Goal: Navigation & Orientation: Find specific page/section

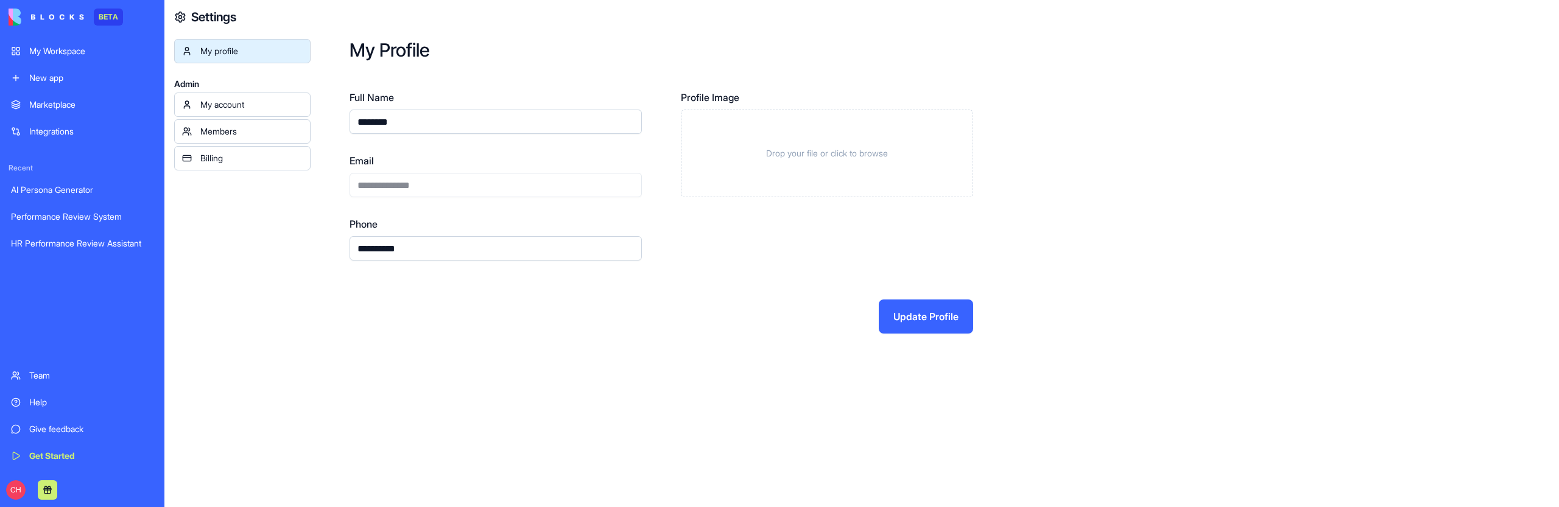
click at [99, 52] on div "My Workspace" at bounding box center [91, 51] width 124 height 12
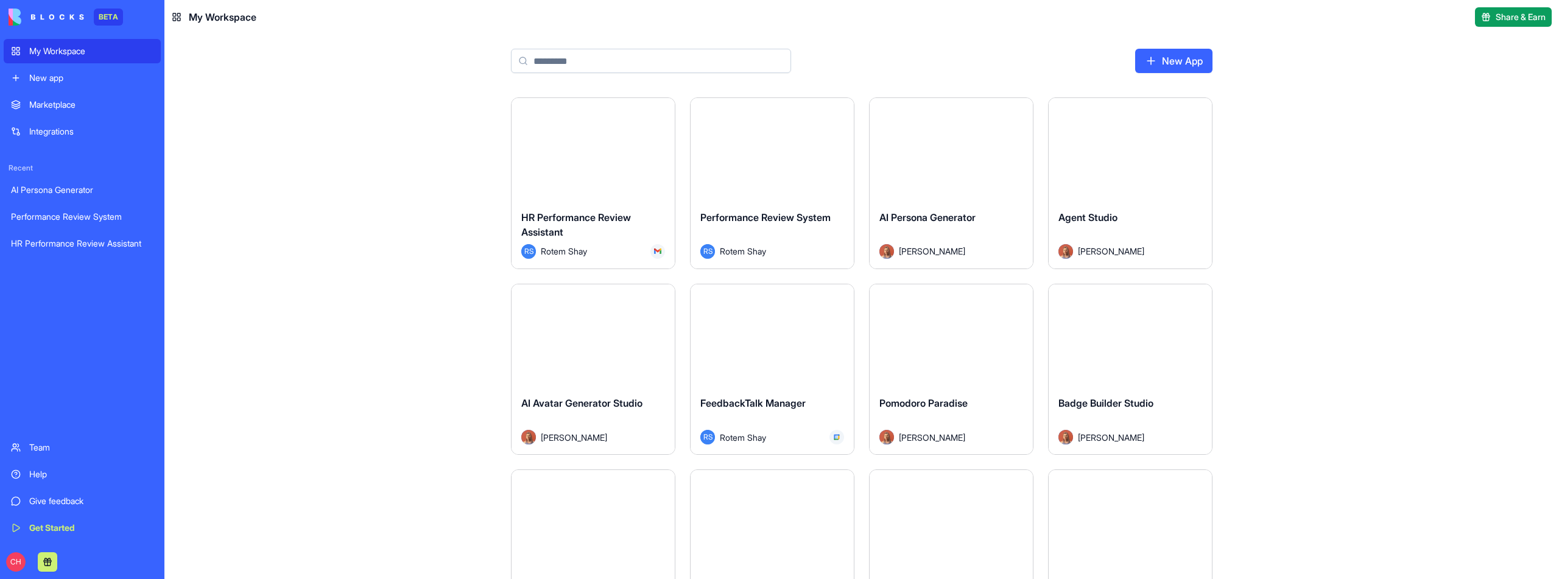
click at [1258, 454] on div "Launch HR Performance Review Assistant RS [PERSON_NAME] Launch Performance Revi…" at bounding box center [861, 338] width 1394 height 482
click at [571, 64] on input at bounding box center [651, 61] width 280 height 24
click at [1330, 215] on div "Launch HR Performance Review Assistant RS Rotem Shay Launch Performance Review …" at bounding box center [861, 338] width 1394 height 482
click at [611, 65] on input at bounding box center [651, 61] width 280 height 24
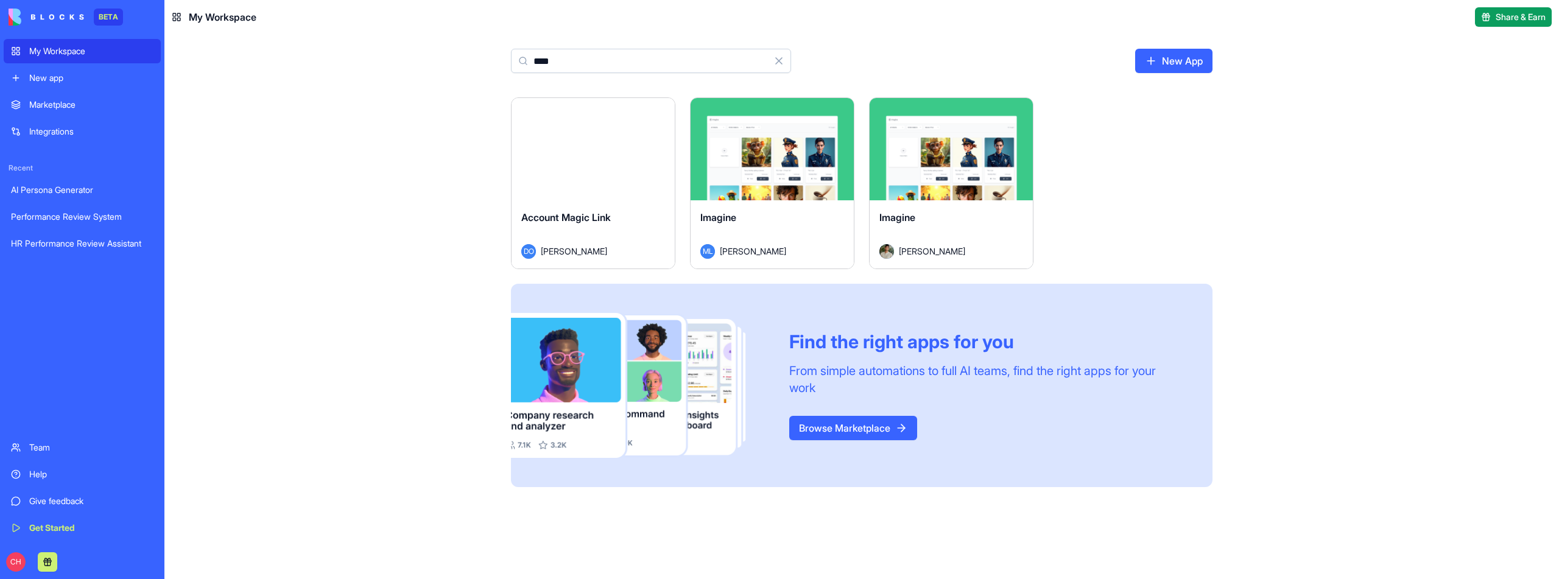
type input "****"
click at [597, 218] on span "Account Magic Link" at bounding box center [566, 217] width 90 height 12
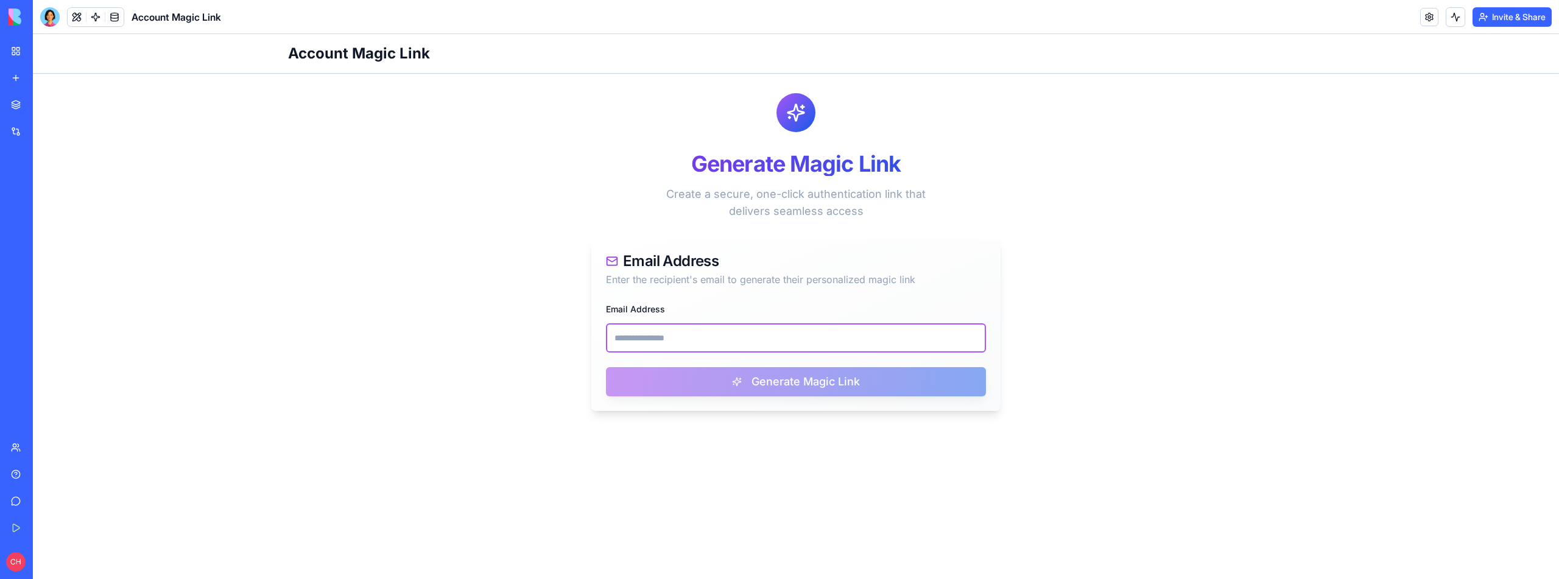
click at [691, 332] on input "Email Address" at bounding box center [796, 337] width 380 height 29
paste input "**********"
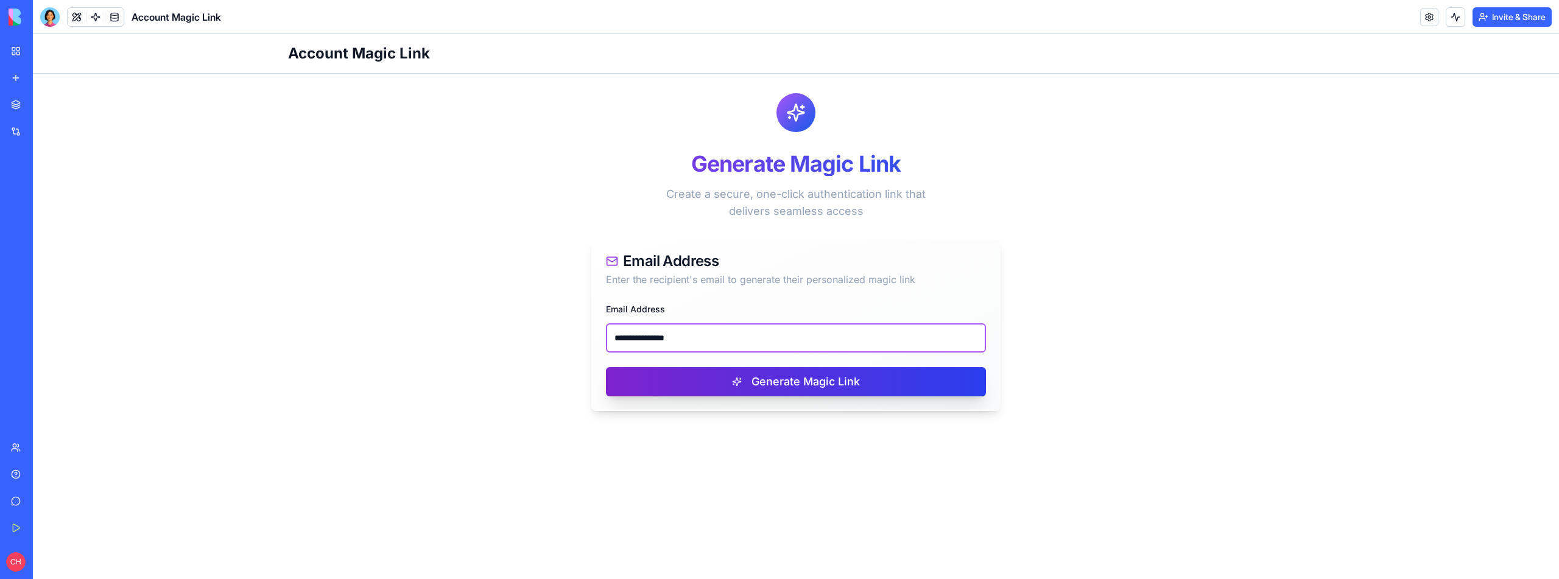
type input "**********"
click at [843, 379] on button "Generate Magic Link" at bounding box center [796, 381] width 380 height 29
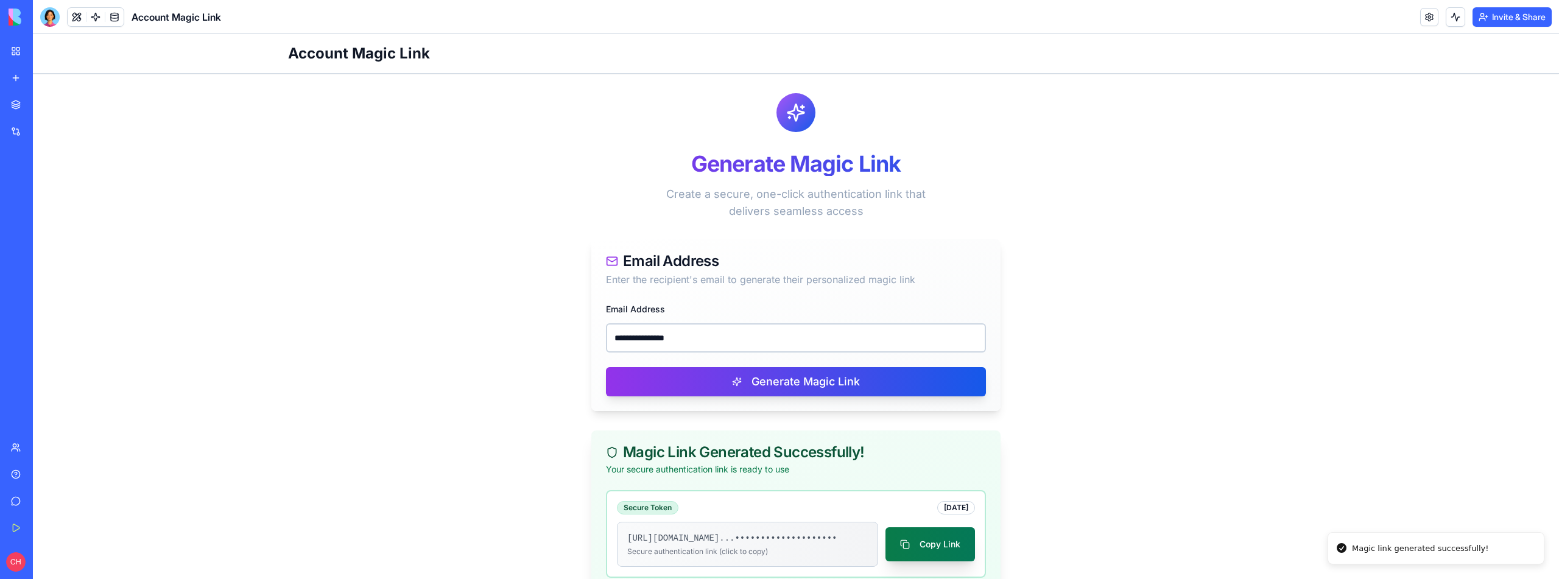
click at [941, 507] on button "Copy Link" at bounding box center [930, 544] width 90 height 34
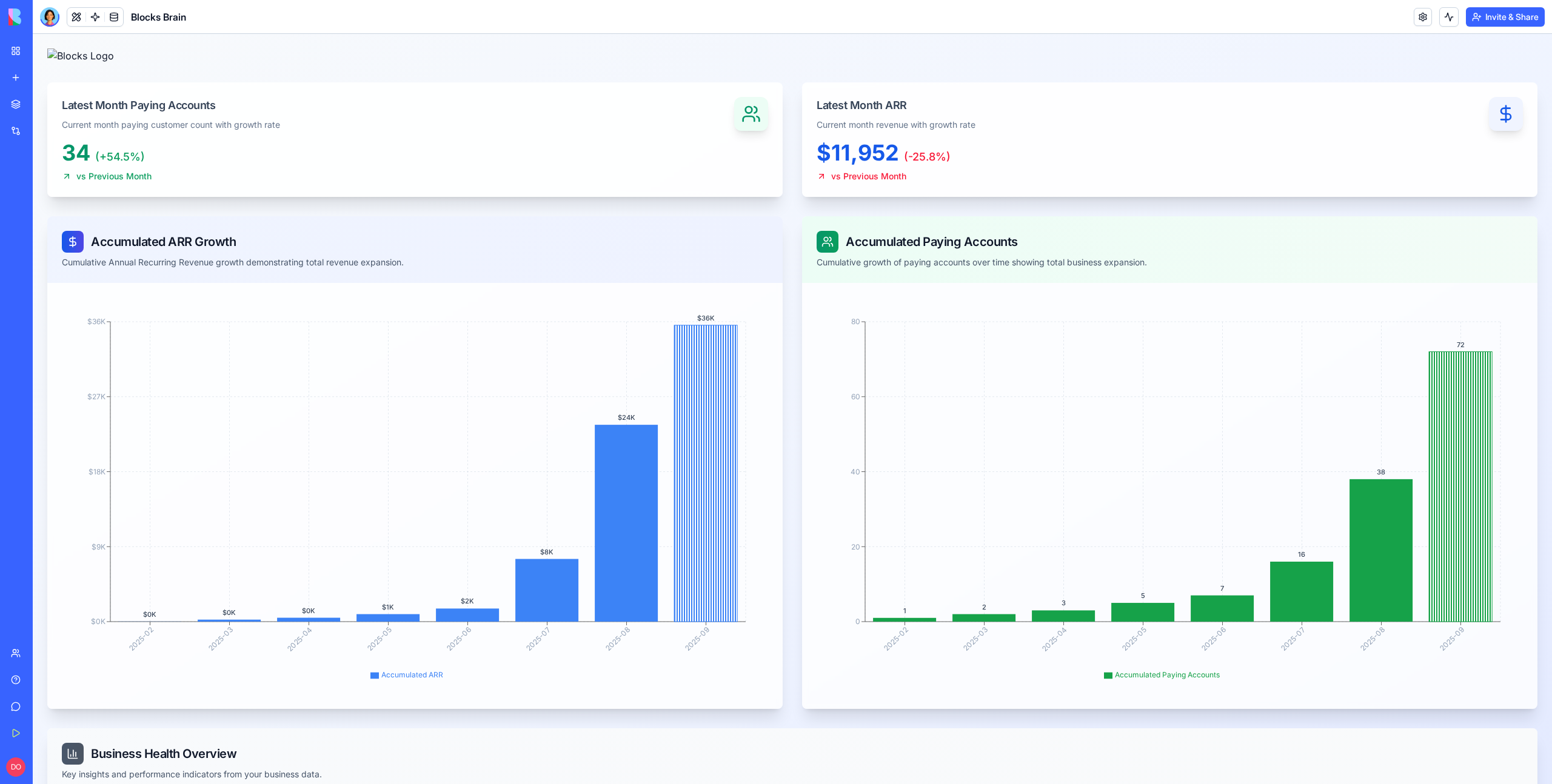
click at [1487, 21] on button "Invite & Share" at bounding box center [1504, 16] width 79 height 19
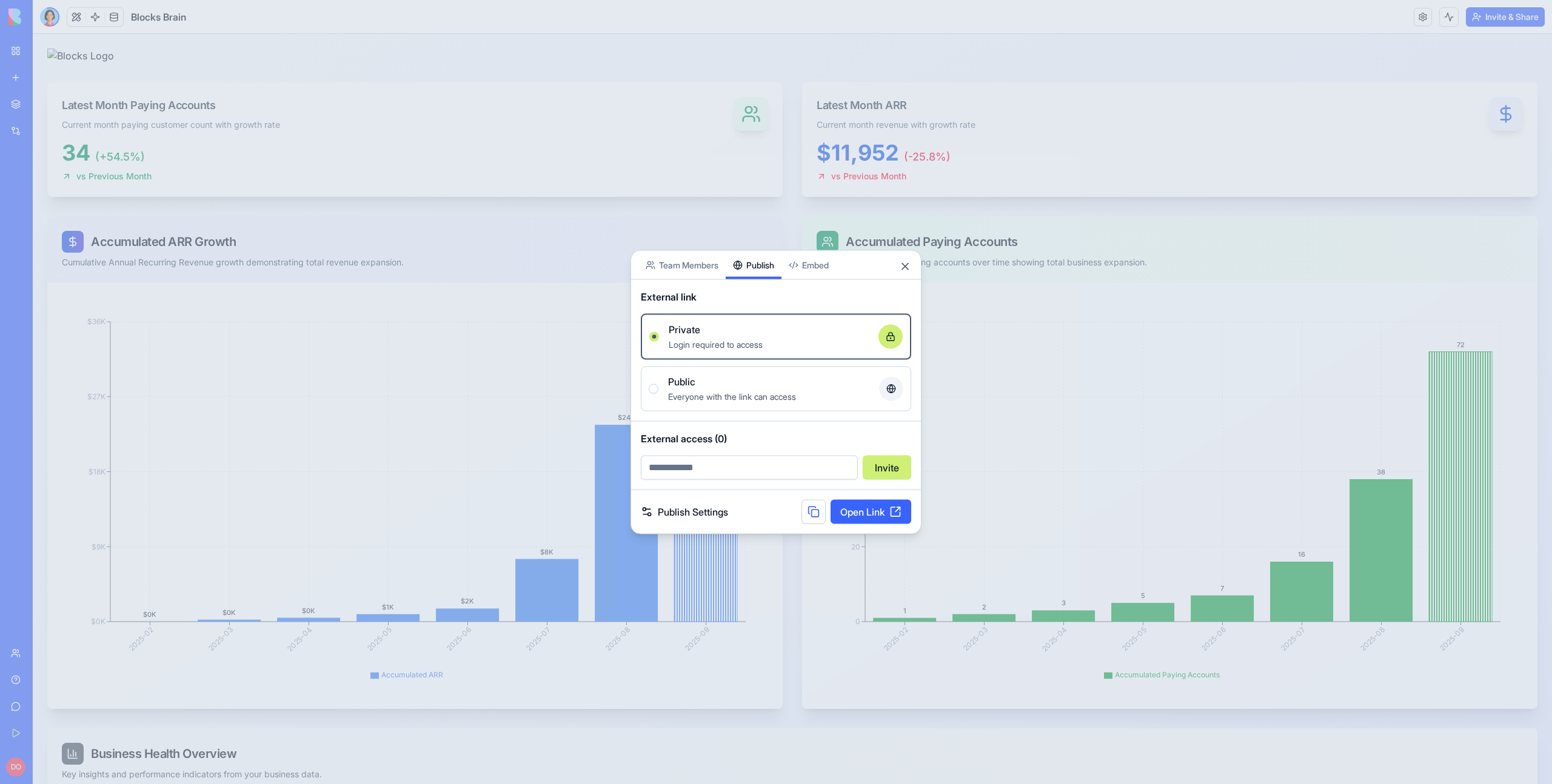
click at [765, 201] on body "BETA My Workspace New app Marketplace Integrations Recent Performance Review Sy…" at bounding box center [776, 392] width 1552 height 784
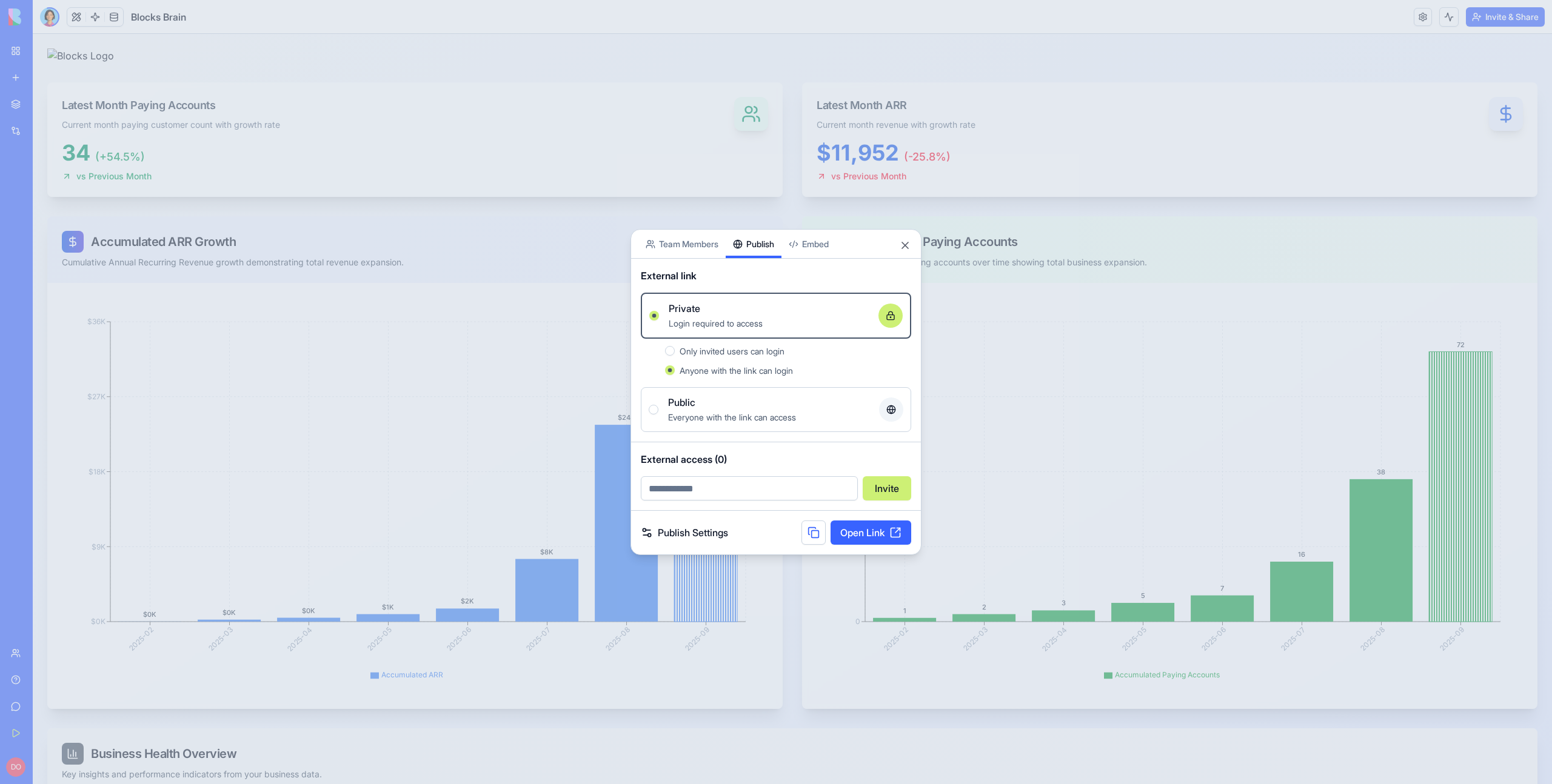
click at [811, 532] on button at bounding box center [813, 532] width 24 height 24
click at [973, 74] on div at bounding box center [776, 392] width 1552 height 784
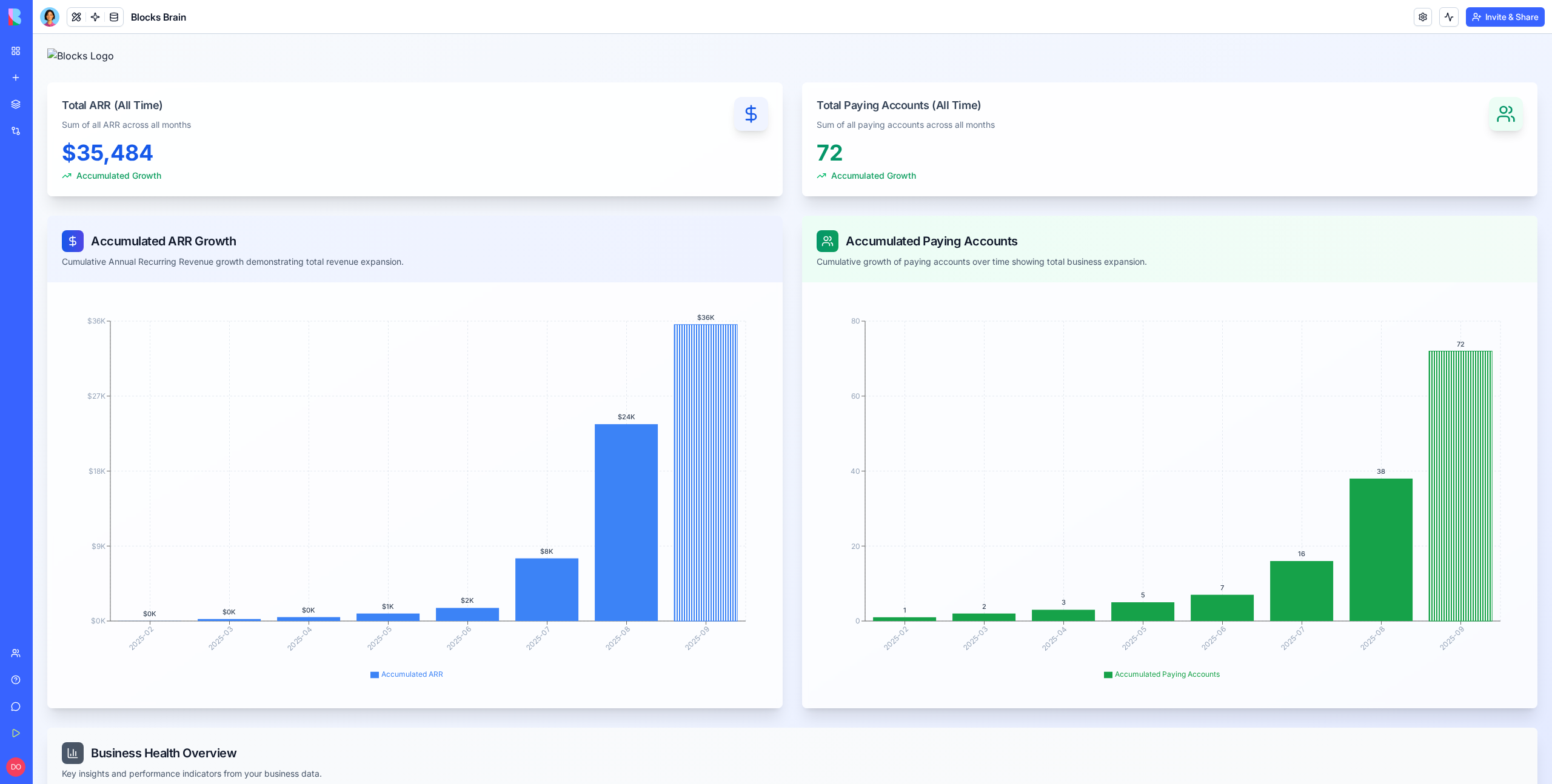
click at [266, 49] on div at bounding box center [791, 58] width 1490 height 19
click at [99, 19] on span at bounding box center [113, 17] width 34 height 34
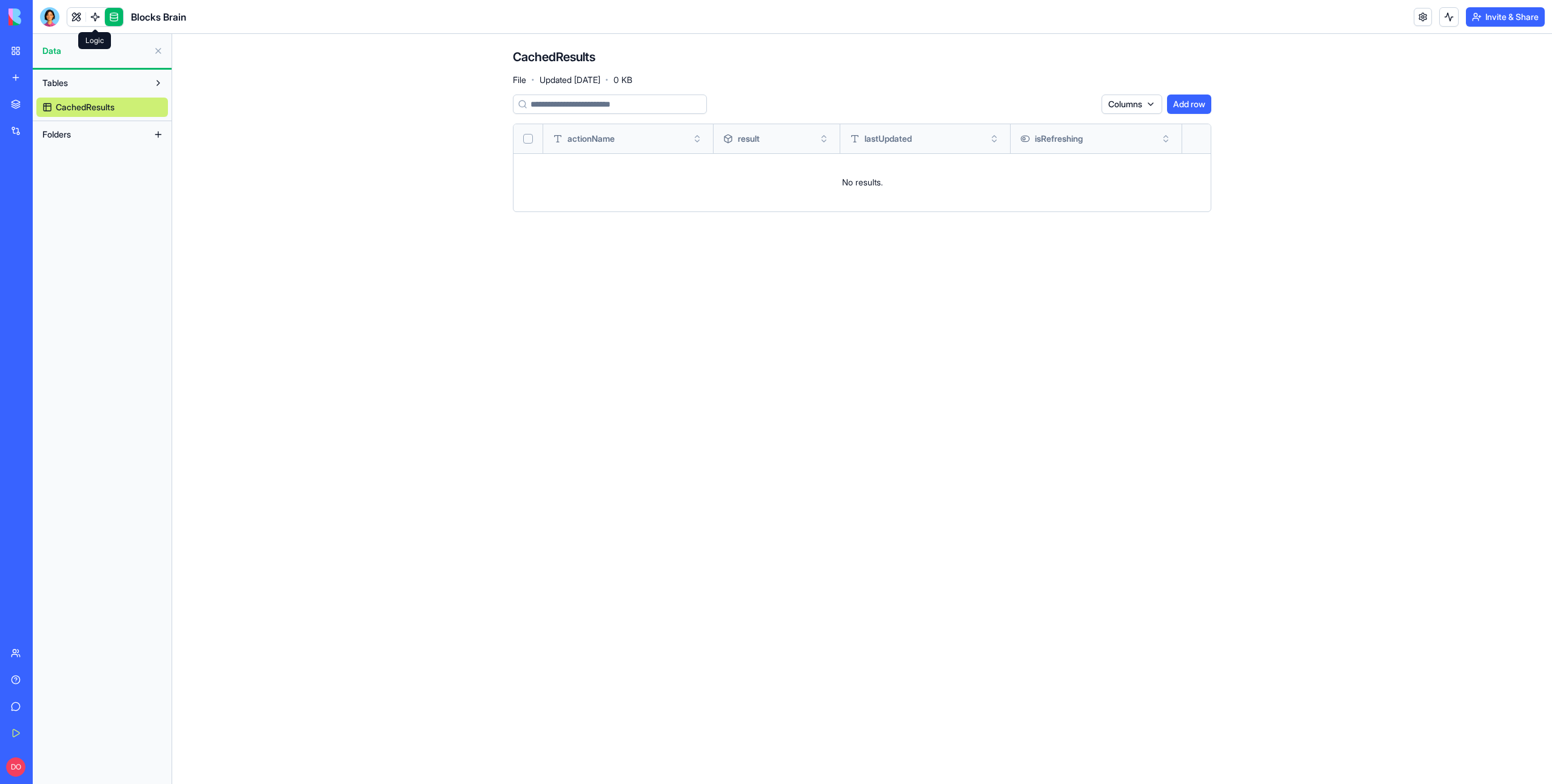
click at [82, 18] on span at bounding box center [96, 17] width 34 height 34
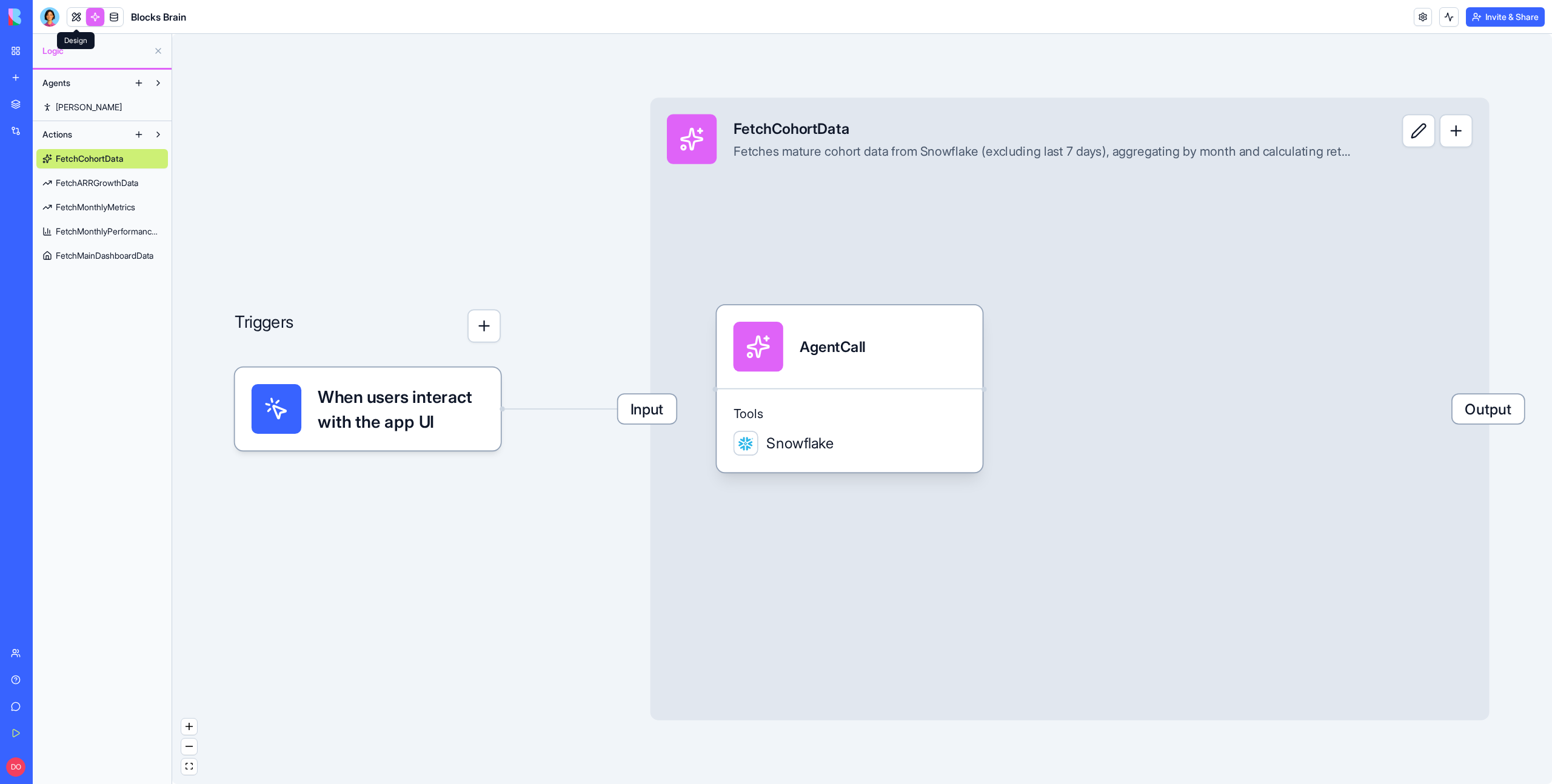
click at [77, 19] on link at bounding box center [77, 17] width 18 height 18
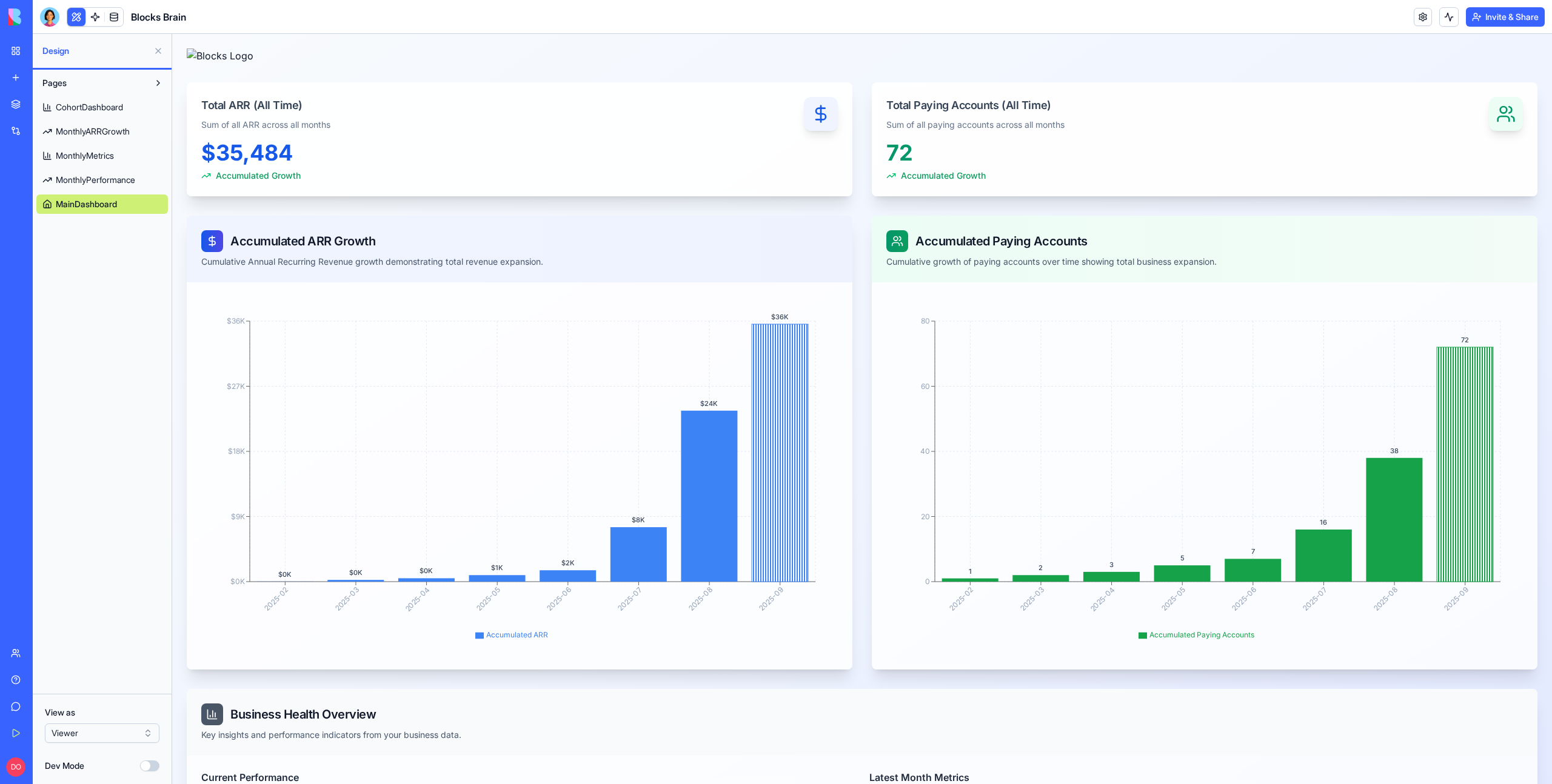
click at [97, 108] on span "CohortDashboard" at bounding box center [90, 107] width 68 height 12
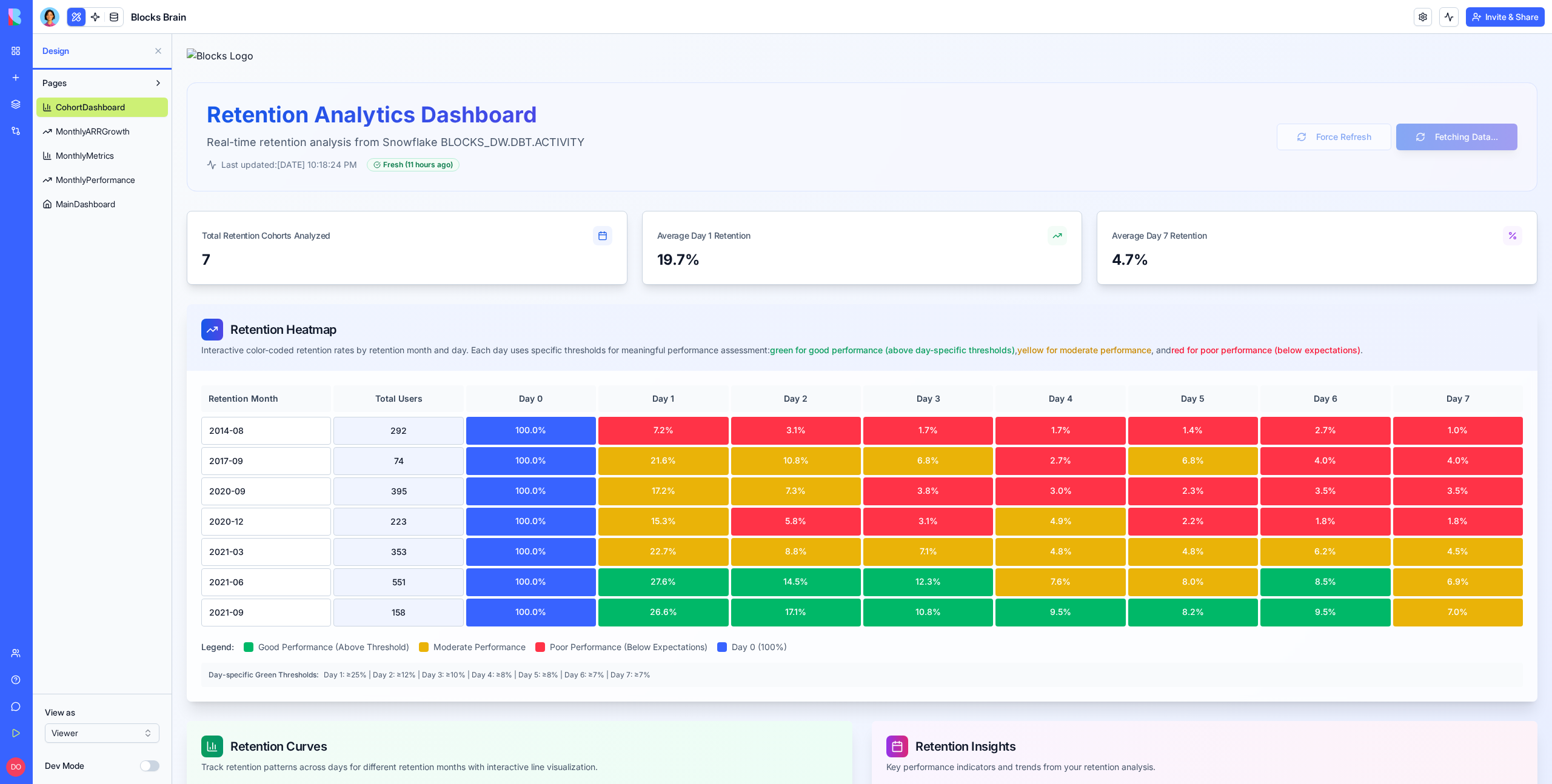
click at [95, 126] on span "MonthlyARRGrowth" at bounding box center [93, 131] width 74 height 12
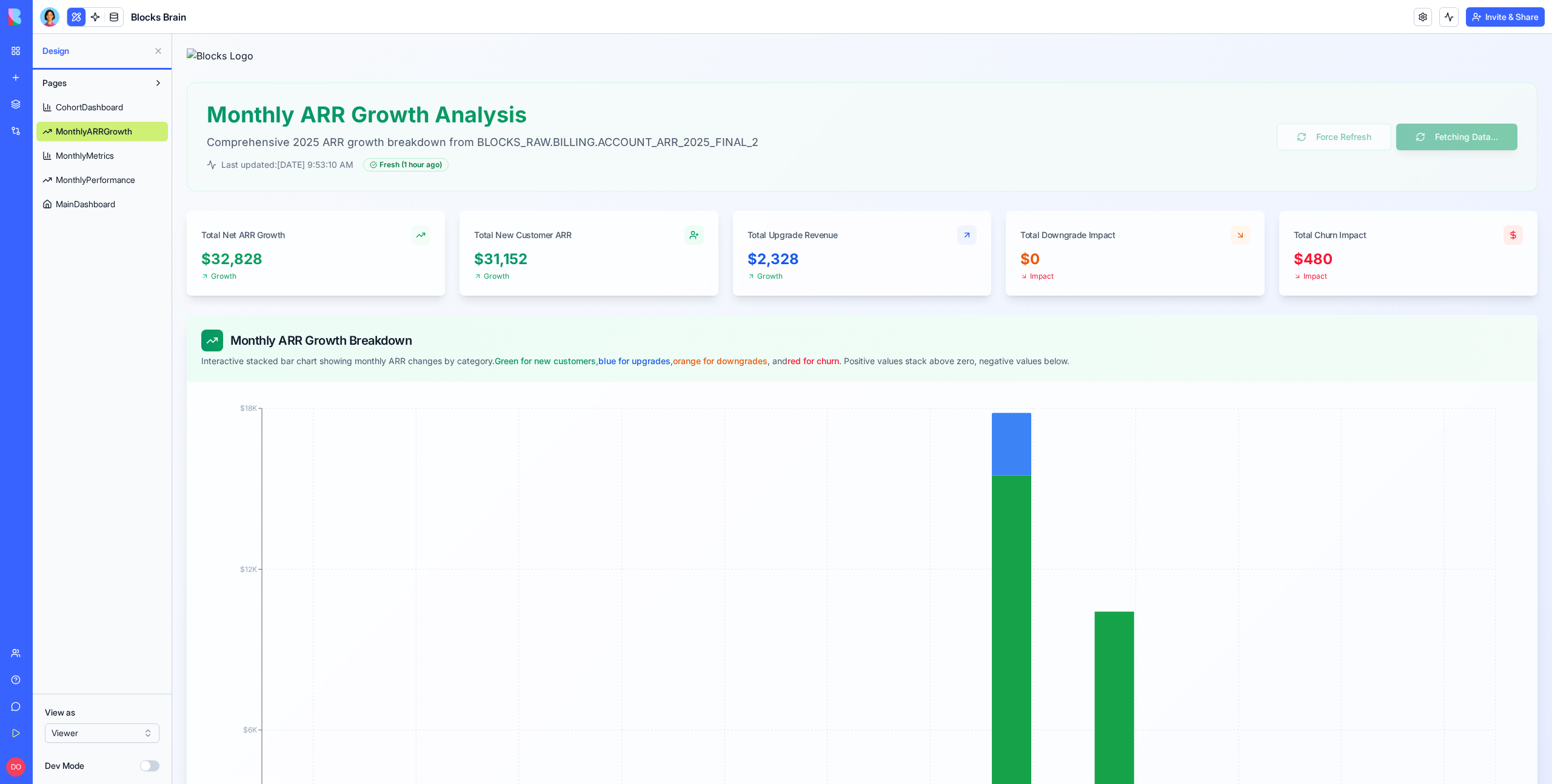
click at [101, 149] on span "MonthlyMetrics" at bounding box center [85, 155] width 58 height 12
